Goal: Use online tool/utility

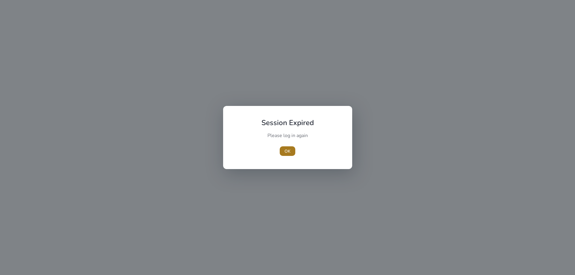
click at [283, 150] on span "button" at bounding box center [288, 151] width 16 height 14
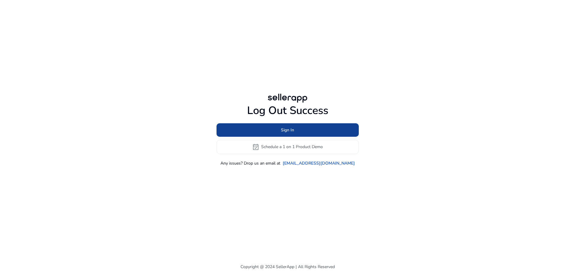
click at [288, 131] on span "Sign In" at bounding box center [287, 130] width 13 height 6
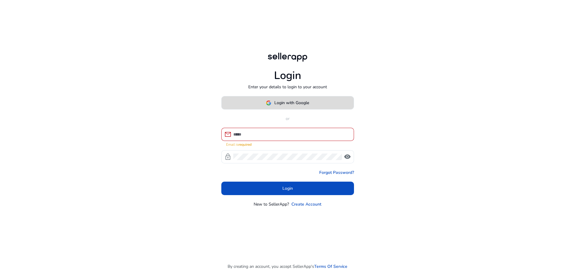
click at [288, 103] on span "Login with Google" at bounding box center [291, 103] width 35 height 6
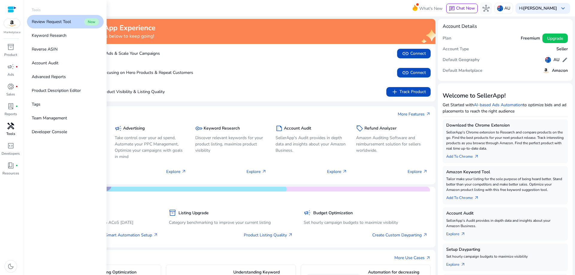
click at [12, 129] on span "handyman" at bounding box center [10, 125] width 7 height 7
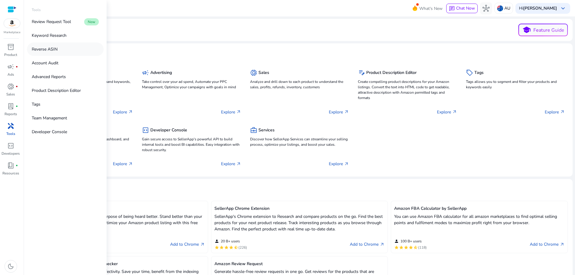
click at [50, 51] on p "Reverse ASIN" at bounding box center [45, 49] width 26 height 6
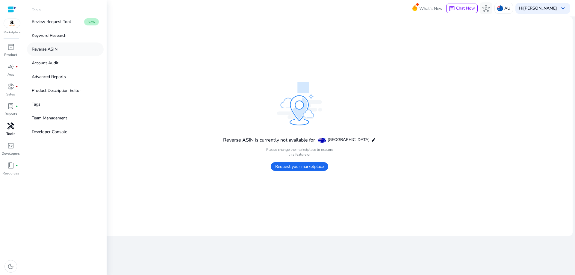
click at [50, 51] on p "Reverse ASIN" at bounding box center [45, 49] width 26 height 6
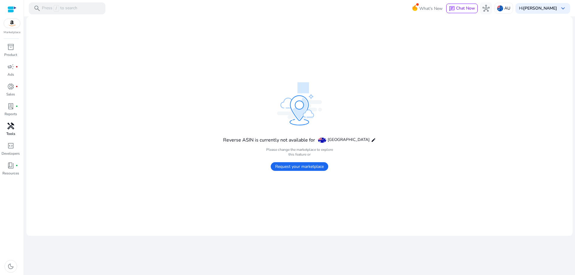
click at [318, 166] on span "Request your marketplace" at bounding box center [299, 166] width 57 height 9
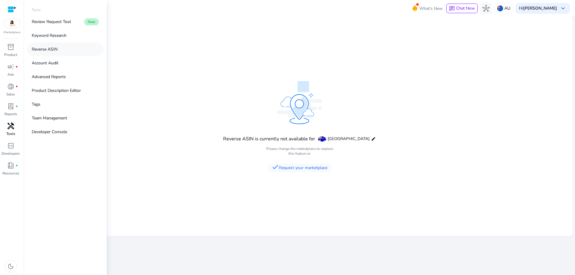
click at [59, 47] on link "Reverse ASIN" at bounding box center [65, 49] width 77 height 13
